Goal: Task Accomplishment & Management: Complete application form

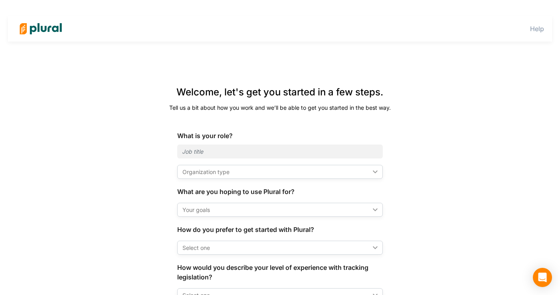
scroll to position [54, 0]
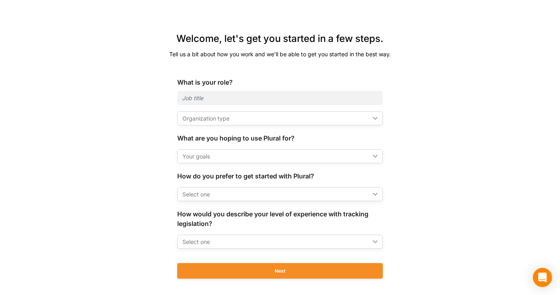
click at [214, 126] on form "What is your role? Organization type ic_keyboard_arrow_down Organization type H…" at bounding box center [280, 181] width 206 height 209
click at [212, 119] on div "Organization type" at bounding box center [275, 118] width 187 height 8
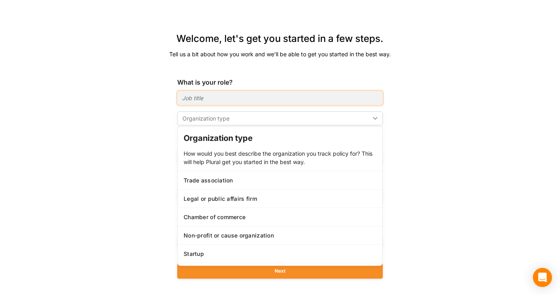
click at [202, 100] on input "text" at bounding box center [280, 98] width 206 height 14
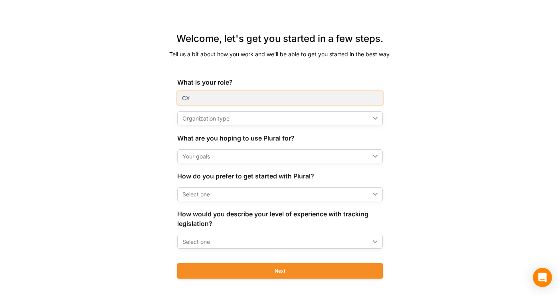
type input "CX"
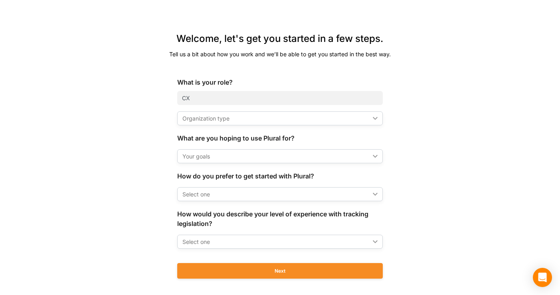
click at [117, 130] on div "Welcome, let's get you started in a few steps. Tell us a bit about how you work…" at bounding box center [280, 161] width 483 height 275
click at [209, 113] on div "Organization type ic_keyboard_arrow_down" at bounding box center [280, 118] width 206 height 14
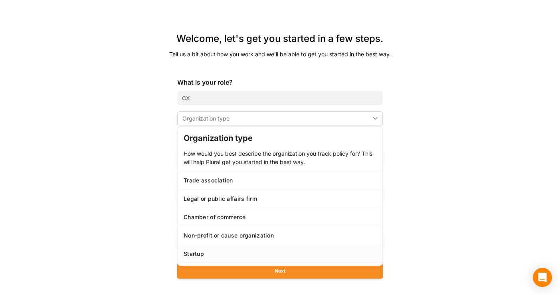
click at [212, 248] on link "Startup" at bounding box center [280, 253] width 204 height 18
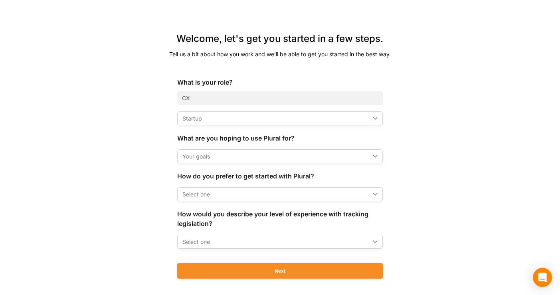
click at [200, 160] on div "Your goals" at bounding box center [275, 156] width 187 height 8
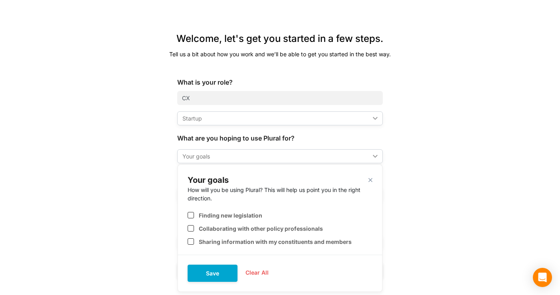
click at [137, 232] on div "Welcome, let's get you started in a few steps. Tell us a bit about how you work…" at bounding box center [280, 161] width 322 height 275
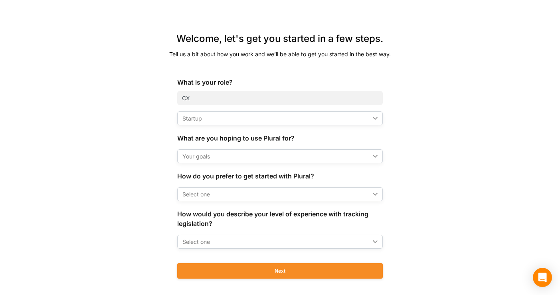
scroll to position [66, 0]
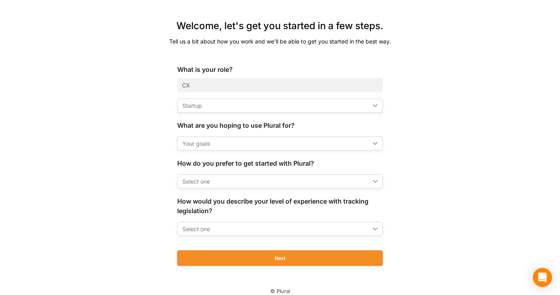
click at [236, 186] on div "Select one ic_keyboard_arrow_down" at bounding box center [280, 181] width 206 height 14
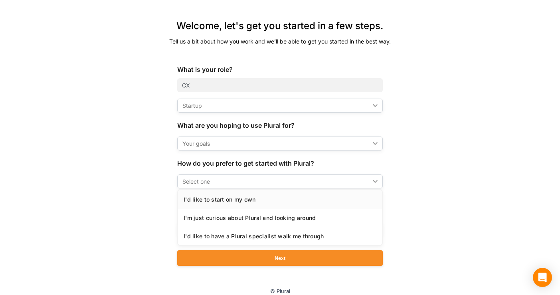
click at [228, 201] on div "I'd like to start on my own" at bounding box center [280, 199] width 193 height 7
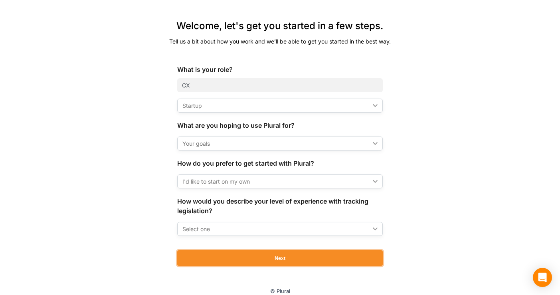
click at [221, 255] on button "Next" at bounding box center [280, 258] width 206 height 16
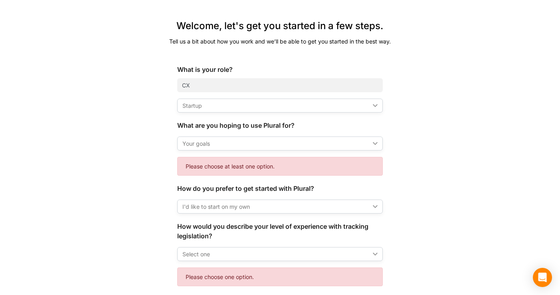
scroll to position [96, 0]
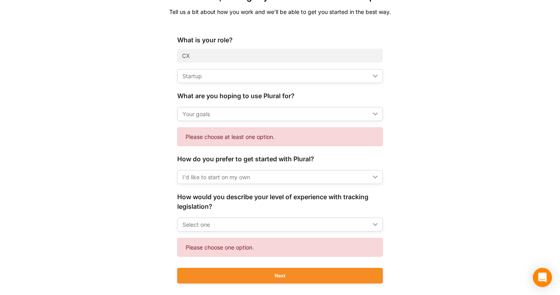
click at [208, 123] on form "What is your role? CX Startup ic_keyboard_arrow_down Organization type How woul…" at bounding box center [280, 163] width 206 height 256
click at [204, 118] on div "Your goals ic_keyboard_arrow_down" at bounding box center [280, 114] width 206 height 14
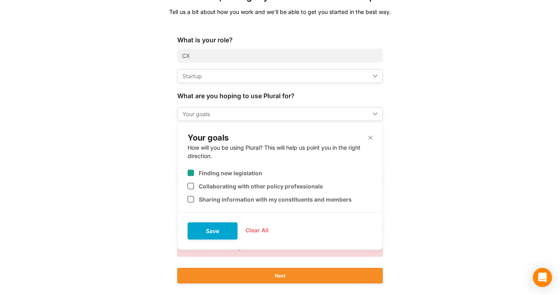
click at [202, 176] on label "Finding new legislation" at bounding box center [230, 173] width 63 height 7
checkbox input "true"
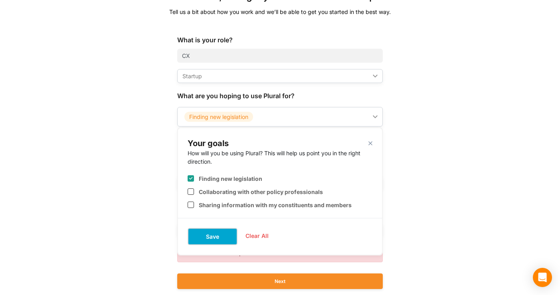
click at [209, 228] on button "Save" at bounding box center [213, 236] width 50 height 17
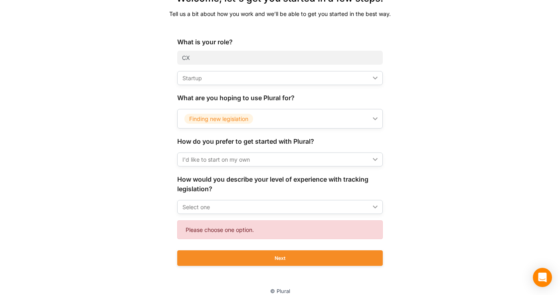
click at [207, 202] on div "Select one ic_keyboard_arrow_down" at bounding box center [280, 207] width 206 height 14
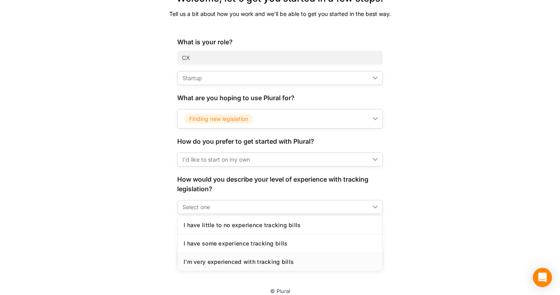
click at [216, 270] on link "I'm very experienced with tracking bills" at bounding box center [280, 261] width 204 height 18
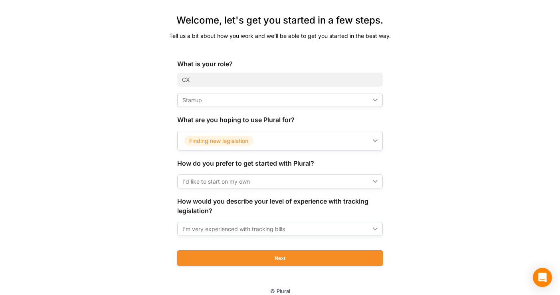
click at [213, 231] on div "I'm very experienced with tracking bills" at bounding box center [275, 229] width 187 height 8
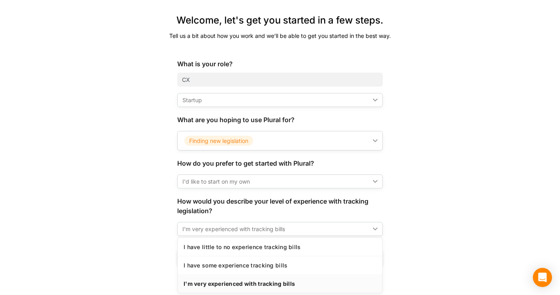
click at [137, 252] on div "Welcome, let's get you started in a few steps. Tell us a bit about how you work…" at bounding box center [280, 145] width 322 height 281
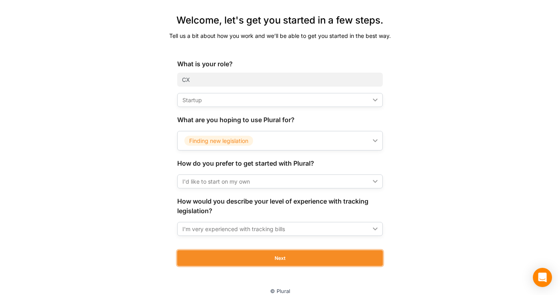
click at [212, 254] on button "Next" at bounding box center [280, 258] width 206 height 16
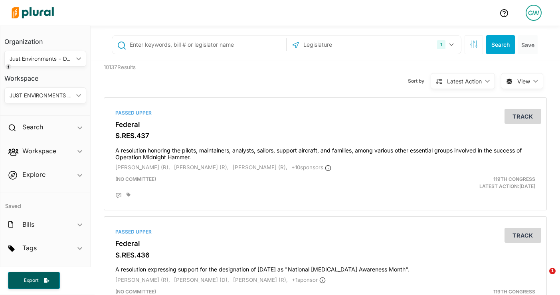
click at [26, 96] on div "JUST ENVIRONMENTS - DUKE" at bounding box center [41, 95] width 63 height 8
click at [164, 78] on div "10137 Results" at bounding box center [155, 76] width 114 height 30
click at [41, 94] on div "JUST ENVIRONMENTS - DUKE" at bounding box center [41, 95] width 63 height 8
click at [174, 79] on div "10137 Results" at bounding box center [155, 76] width 114 height 30
click at [30, 149] on h2 "Workspace" at bounding box center [39, 151] width 34 height 9
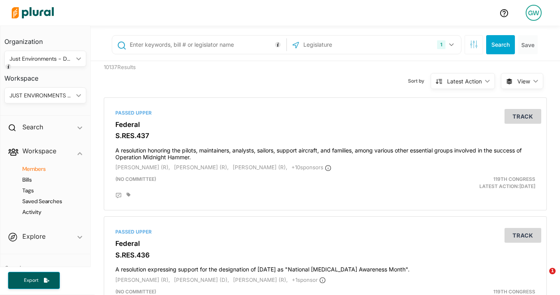
click at [36, 170] on h4 "Members" at bounding box center [47, 169] width 70 height 8
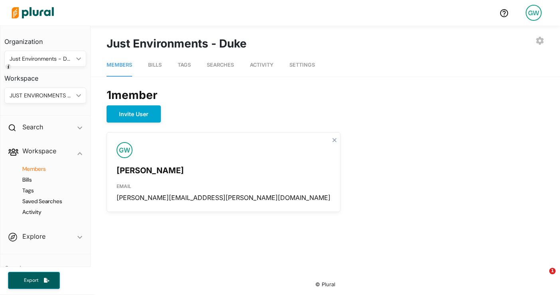
click at [159, 58] on link "Bills" at bounding box center [155, 65] width 14 height 23
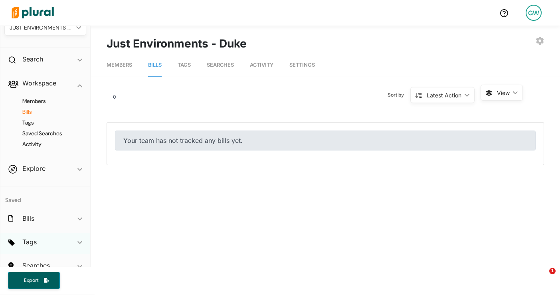
scroll to position [80, 0]
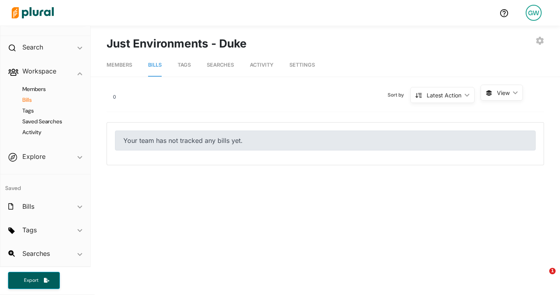
click at [56, 115] on div "Members Bills Tags Saved Searches Activity" at bounding box center [45, 114] width 90 height 62
click at [55, 119] on h4 "Saved Searches" at bounding box center [47, 122] width 70 height 8
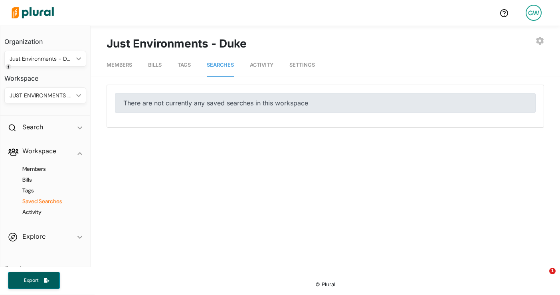
click at [190, 68] on link "Tags" at bounding box center [184, 65] width 13 height 23
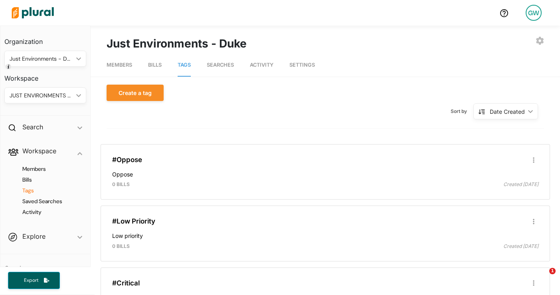
click at [158, 66] on span "Bills" at bounding box center [155, 65] width 14 height 6
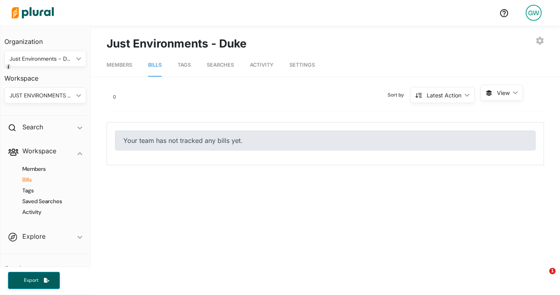
click at [58, 59] on div "Just Environments - Duke" at bounding box center [41, 59] width 63 height 8
click at [196, 65] on nav "Members Bills Tags Searches Activity Settings" at bounding box center [326, 64] width 470 height 25
click at [225, 65] on span "Searches" at bounding box center [220, 65] width 27 height 6
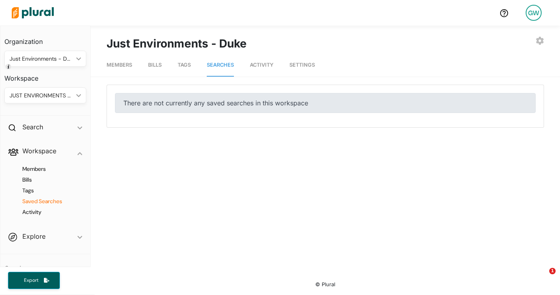
click at [304, 63] on span "Settings" at bounding box center [302, 65] width 26 height 6
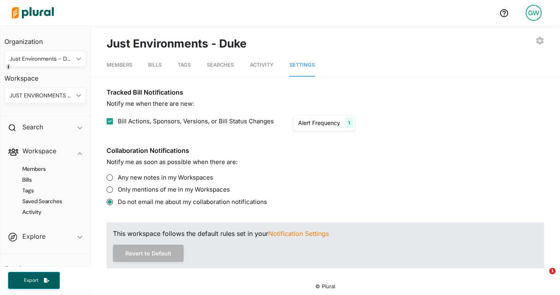
click at [265, 65] on span "Activity" at bounding box center [262, 65] width 24 height 6
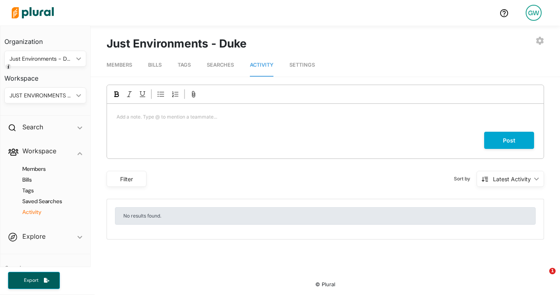
click at [307, 64] on span "Settings" at bounding box center [302, 65] width 26 height 6
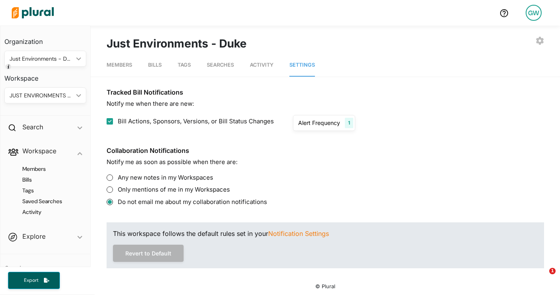
click at [535, 11] on div "GW" at bounding box center [534, 13] width 16 height 16
click at [495, 118] on link "Log Out" at bounding box center [513, 115] width 70 height 20
